Goal: Find specific page/section: Find specific page/section

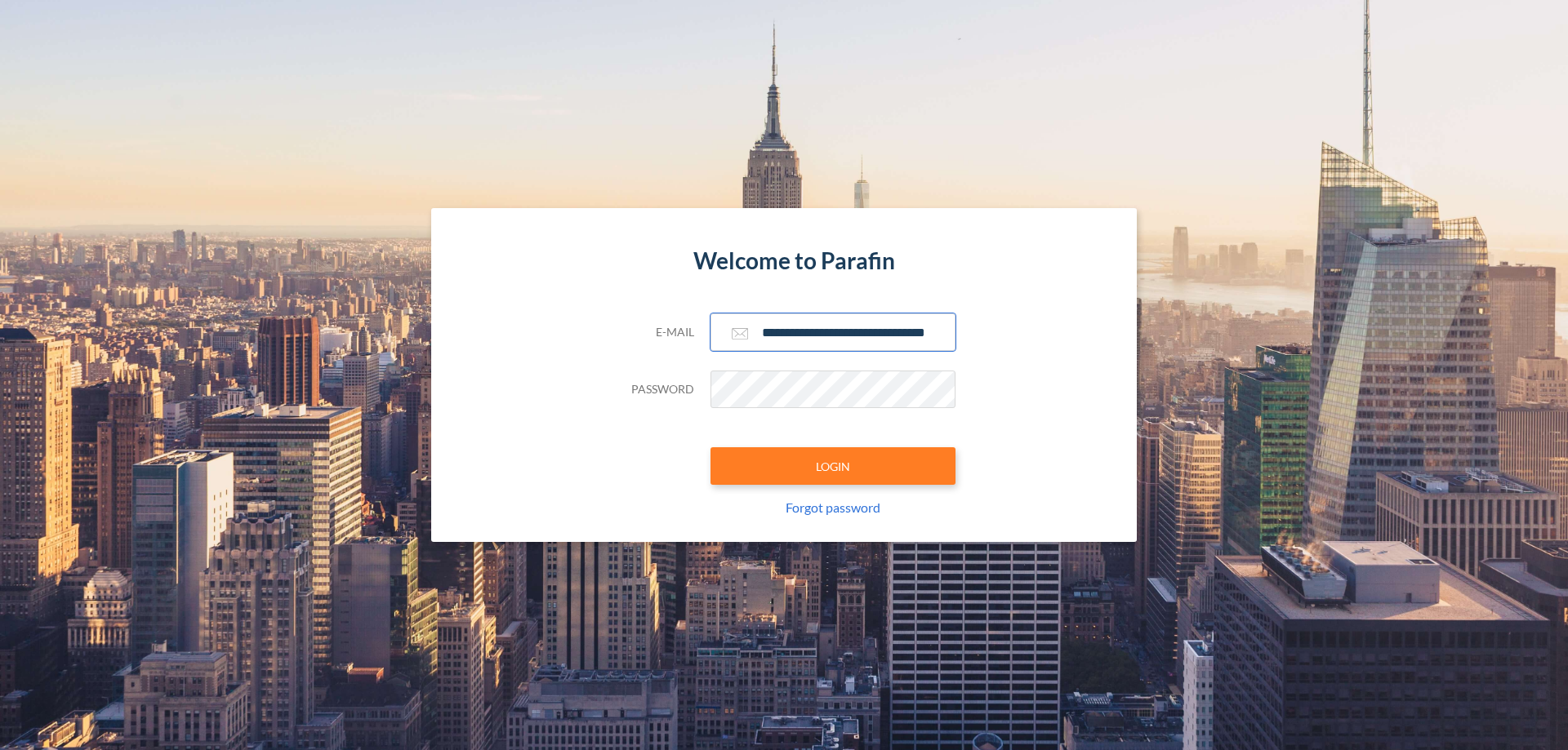
type input "**********"
click at [832, 466] on button "LOGIN" at bounding box center [832, 466] width 245 height 38
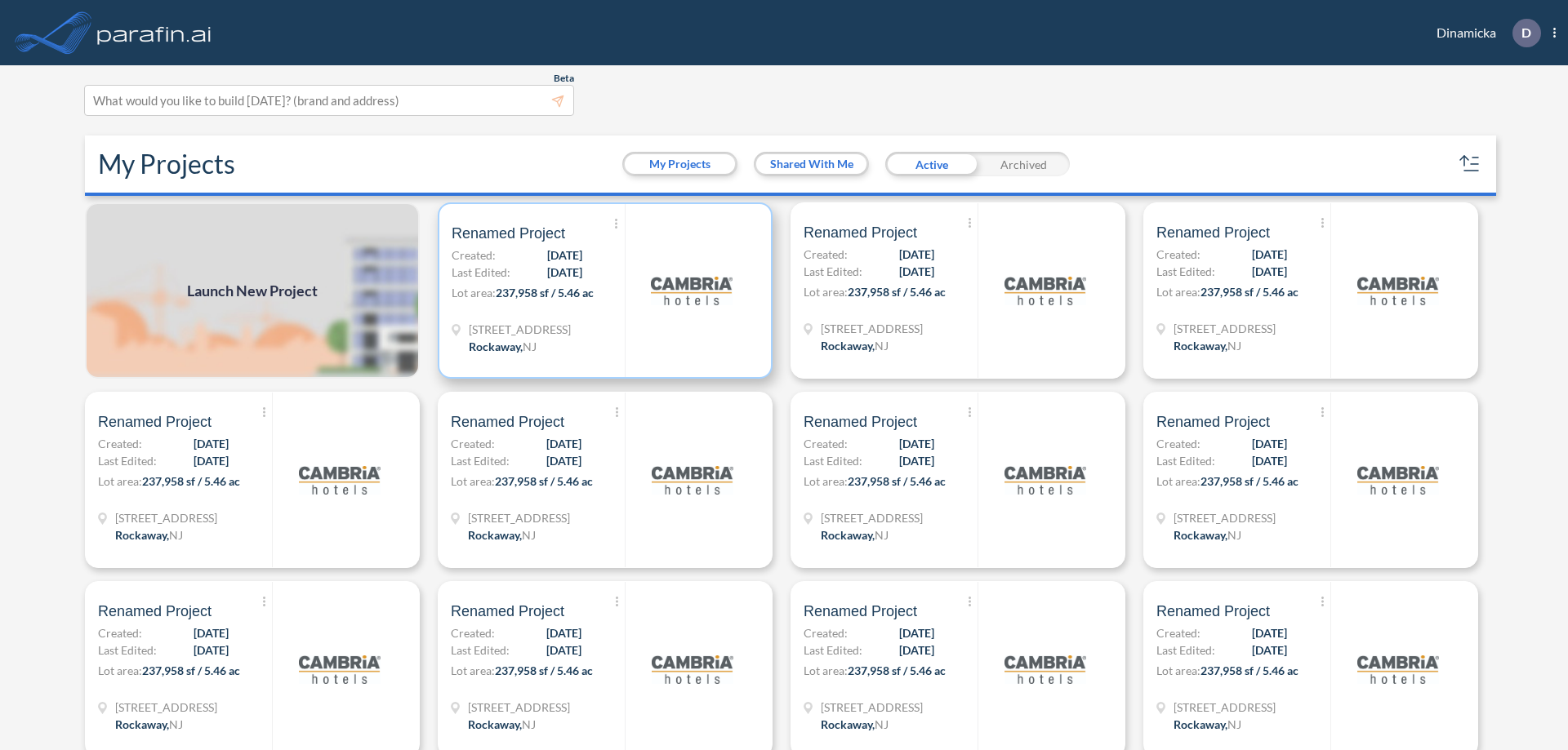
scroll to position [4, 0]
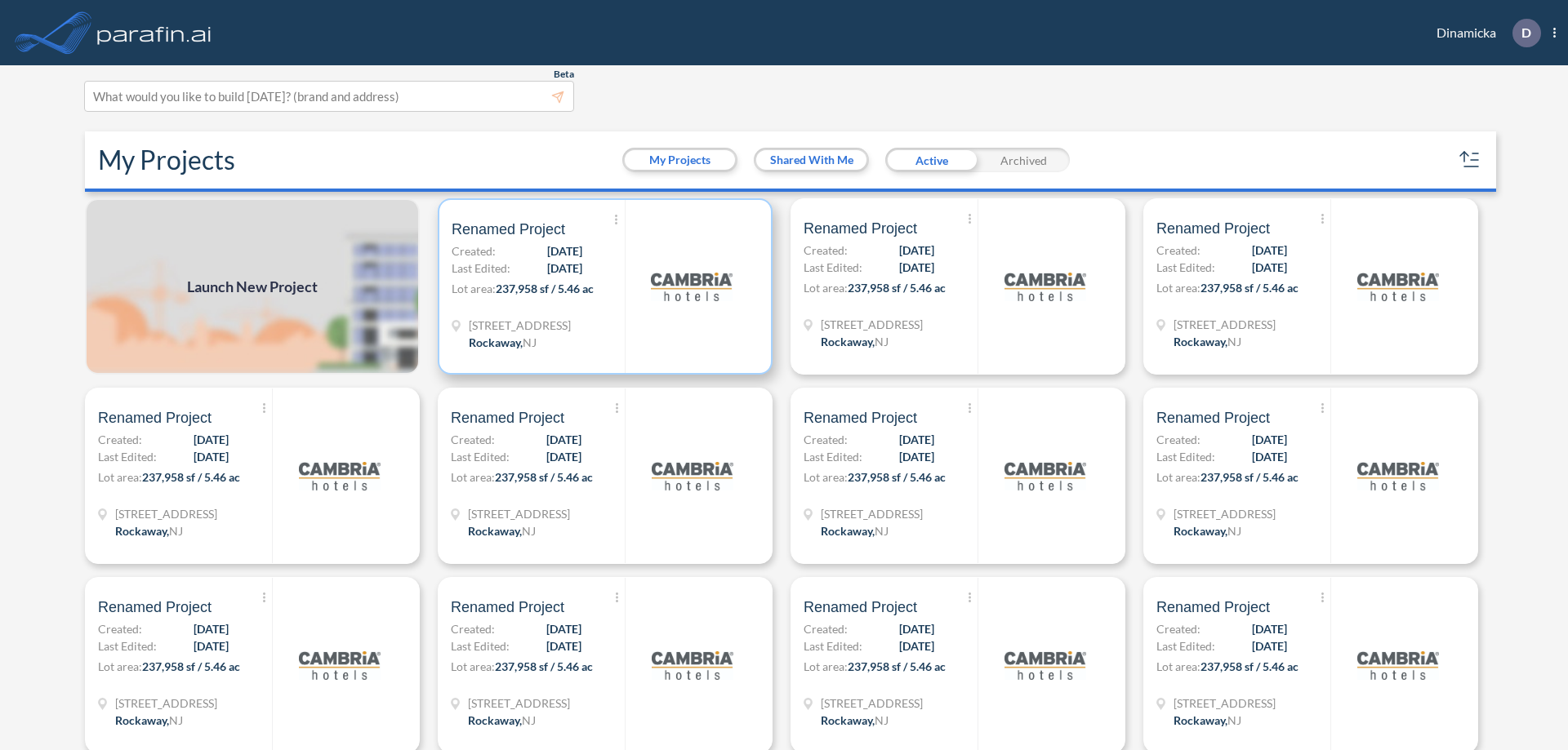
click at [602, 287] on p "Lot area: 237,958 sf / 5.46 ac" at bounding box center [538, 292] width 173 height 23
